Goal: Task Accomplishment & Management: Manage account settings

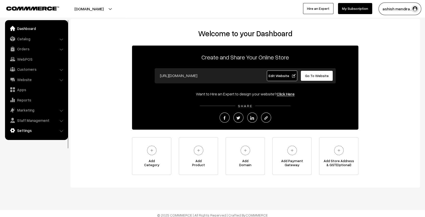
click at [29, 131] on link "Settings" at bounding box center [36, 130] width 60 height 9
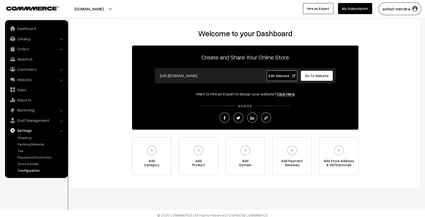
click at [34, 172] on link "Configuration" at bounding box center [41, 169] width 50 height 5
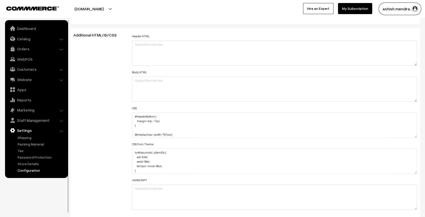
scroll to position [554, 0]
drag, startPoint x: 415, startPoint y: 134, endPoint x: 401, endPoint y: 217, distance: 83.9
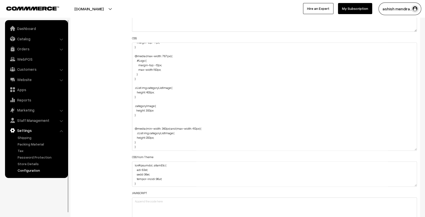
scroll to position [624, 0]
click at [147, 108] on textarea "#headerBottom { margin-top: -7px; } @media (max-width: 767px) { #Logo { margin-…" at bounding box center [274, 96] width 285 height 108
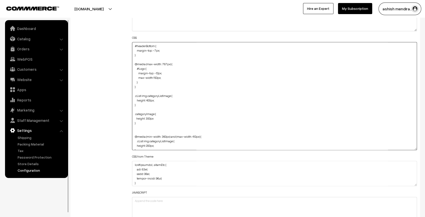
scroll to position [8, 0]
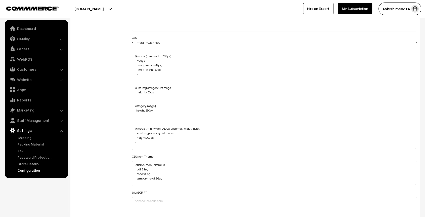
type textarea "#headerBottom { margin-top: -7px; } @media (max-width: 767px) { #Logo { margin-…"
click at [96, 93] on div "Additional HTML/JS/CSS" at bounding box center [99, 93] width 59 height 262
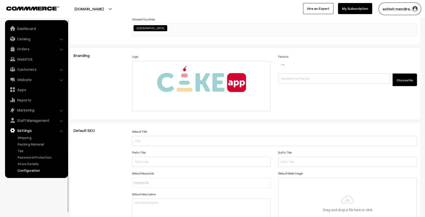
scroll to position [0, 0]
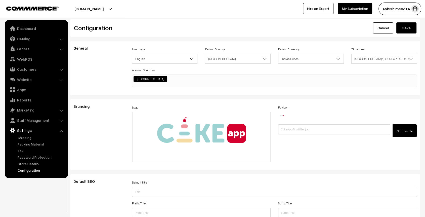
click at [407, 30] on button "Save" at bounding box center [406, 27] width 20 height 11
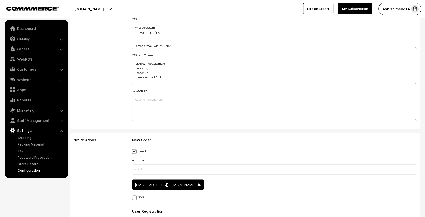
scroll to position [643, 0]
drag, startPoint x: 415, startPoint y: 44, endPoint x: 414, endPoint y: 214, distance: 169.6
click at [414, 48] on textarea "#headerBottom { margin-top: -7px; } @media (max-width: 767px) { #Logo { margin-…" at bounding box center [274, 35] width 285 height 25
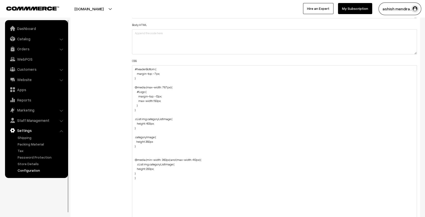
scroll to position [601, 0]
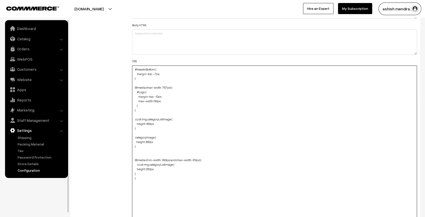
drag, startPoint x: 137, startPoint y: 127, endPoint x: 131, endPoint y: 117, distance: 11.7
click at [131, 117] on div "Header HTML Body HTML CSS #headerBottom { margin-top: -7px; } @media (max-width…" at bounding box center [274, 161] width 292 height 350
click at [178, 129] on textarea "#headerBottom { margin-top: -7px; } @media (max-width: 767px) { #Logo { margin-…" at bounding box center [274, 162] width 285 height 195
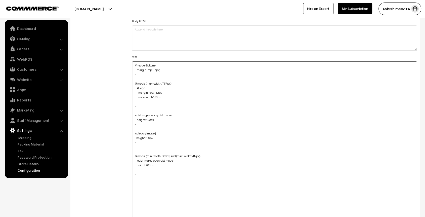
scroll to position [607, 0]
click at [199, 97] on textarea "#headerBottom { margin-top: -7px; } @media (max-width: 767px) { #Logo { margin-…" at bounding box center [274, 156] width 285 height 195
click at [165, 167] on textarea "#headerBottom { margin-top: -7px; } @media (max-width: 767px) { #Logo { margin-…" at bounding box center [274, 156] width 285 height 195
click at [139, 165] on textarea "#headerBottom { margin-top: -7px; } @media (max-width: 767px) { #Logo { margin-…" at bounding box center [274, 156] width 285 height 195
paste textarea ".categoryImage { height: 185px; }"
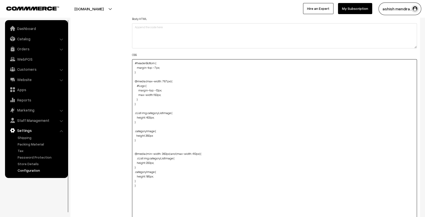
type textarea "#headerBottom { margin-top: -7px; } @media (max-width: 767px) { #Logo { margin-…"
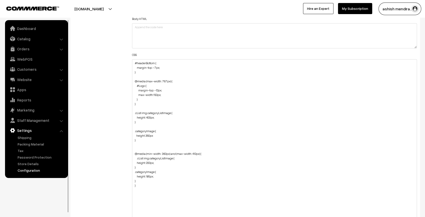
click at [115, 162] on div "Additional HTML/JS/CSS" at bounding box center [99, 154] width 59 height 350
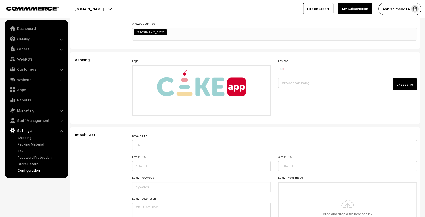
scroll to position [0, 0]
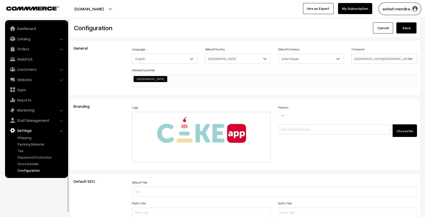
click at [408, 24] on button "Save" at bounding box center [406, 27] width 20 height 11
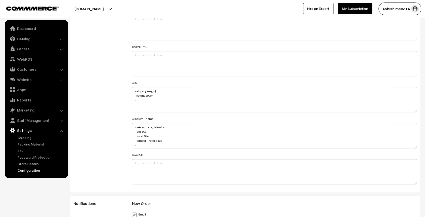
scroll to position [68, 0]
click at [148, 94] on textarea "#headerBottom { margin-top: -7px; } @media (max-width: 767px) { #Logo { margin-…" at bounding box center [274, 99] width 285 height 25
type textarea "#headerBottom { margin-top: -7px; } @media (max-width: 767px) { #Logo { margin-…"
click at [99, 91] on div "Additional HTML/JS/CSS" at bounding box center [99, 97] width 59 height 180
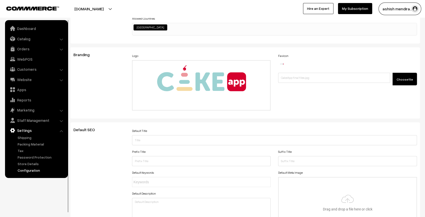
scroll to position [0, 0]
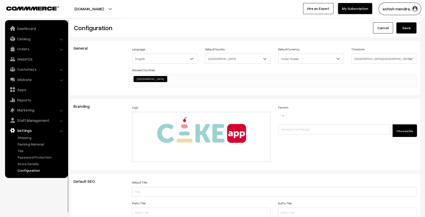
click at [414, 23] on button "Save" at bounding box center [406, 27] width 20 height 11
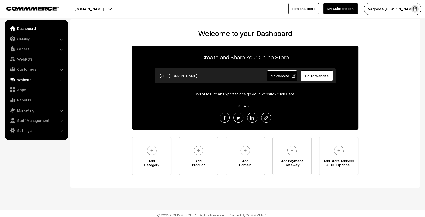
click at [20, 80] on link "Website" at bounding box center [36, 79] width 60 height 9
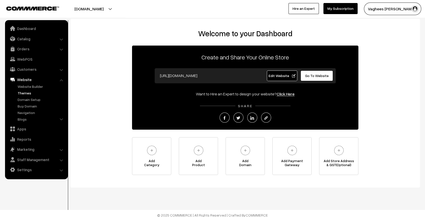
click at [31, 92] on link "Themes" at bounding box center [41, 92] width 50 height 5
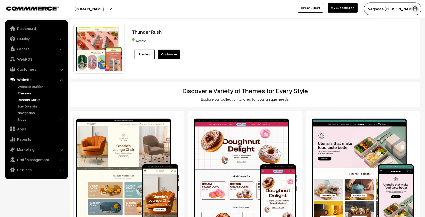
click at [28, 99] on link "Domain Setup" at bounding box center [41, 99] width 50 height 5
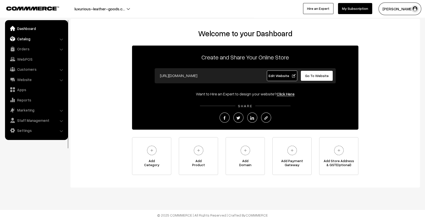
click at [27, 41] on link "Catalog" at bounding box center [36, 38] width 60 height 9
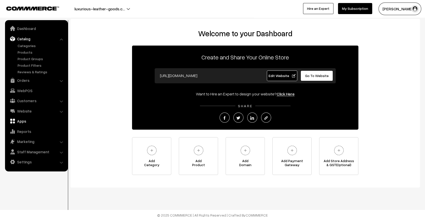
click at [26, 121] on link "Apps" at bounding box center [36, 120] width 60 height 9
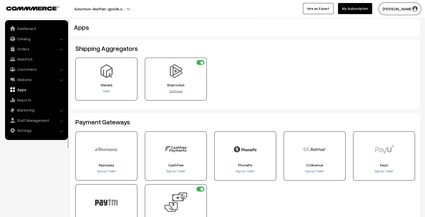
click at [173, 89] on span "Configure" at bounding box center [175, 91] width 13 height 4
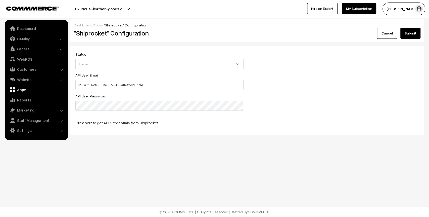
click at [298, 95] on div "API User Email [PERSON_NAME][EMAIL_ADDRESS][DOMAIN_NAME] API User Password Clic…" at bounding box center [247, 101] width 351 height 58
click at [20, 79] on link "Website" at bounding box center [36, 79] width 60 height 9
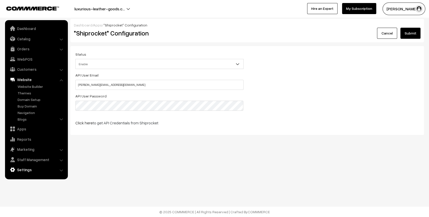
click at [41, 171] on link "Settings" at bounding box center [36, 169] width 60 height 9
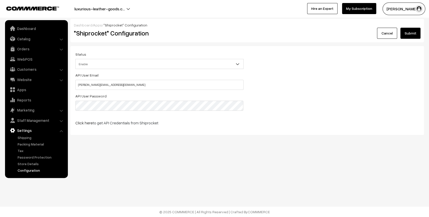
drag, startPoint x: 35, startPoint y: 173, endPoint x: 37, endPoint y: 168, distance: 5.5
click at [37, 168] on ul "Dashboard Catalog" at bounding box center [36, 99] width 63 height 158
click at [37, 168] on link "Configuration" at bounding box center [41, 169] width 50 height 5
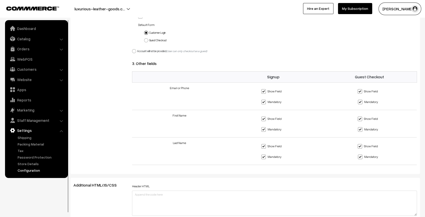
scroll to position [430, 0]
